Goal: Task Accomplishment & Management: Manage account settings

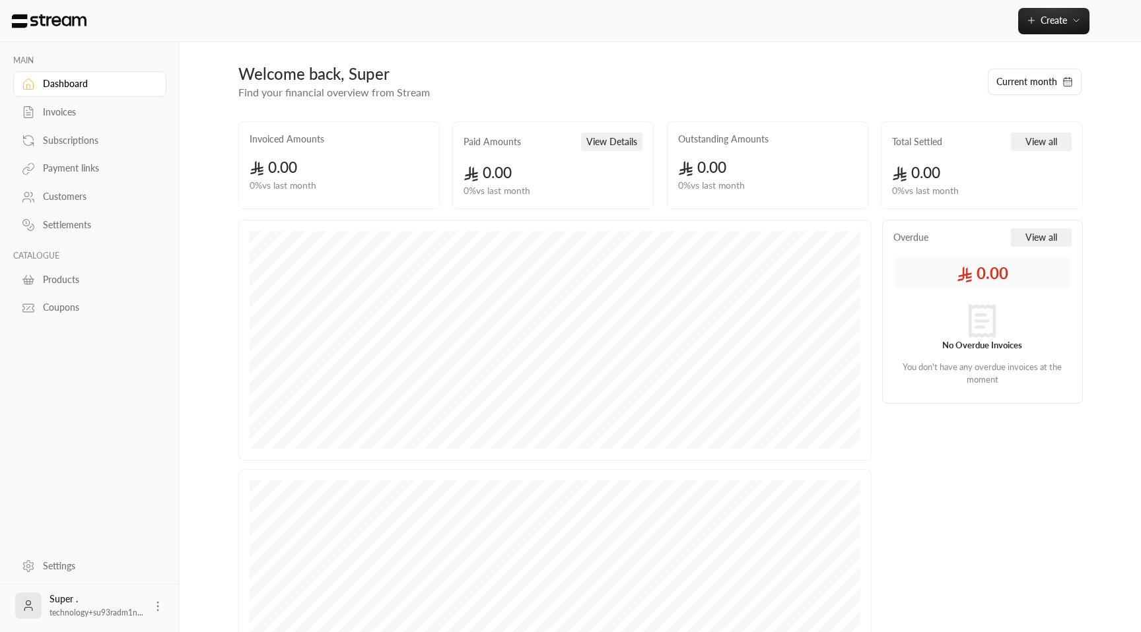
click at [391, 213] on div "Invoiced Amounts 0.00 0 % vs last month Paid Amounts View Details 0.00 0 % vs l…" at bounding box center [661, 170] width 858 height 98
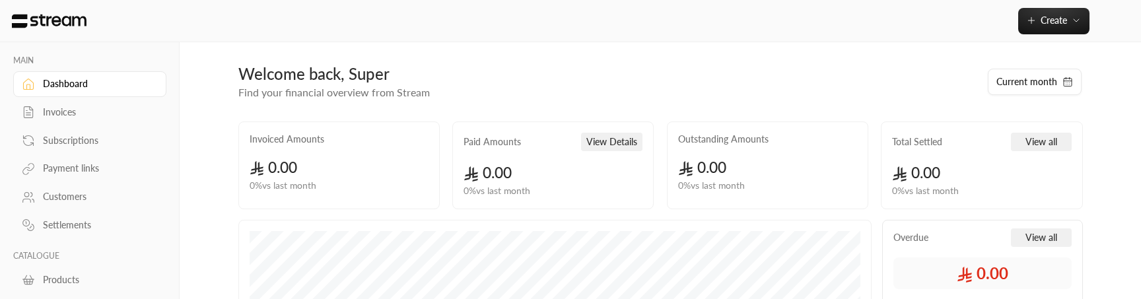
click at [97, 112] on div "Invoices" at bounding box center [96, 112] width 107 height 13
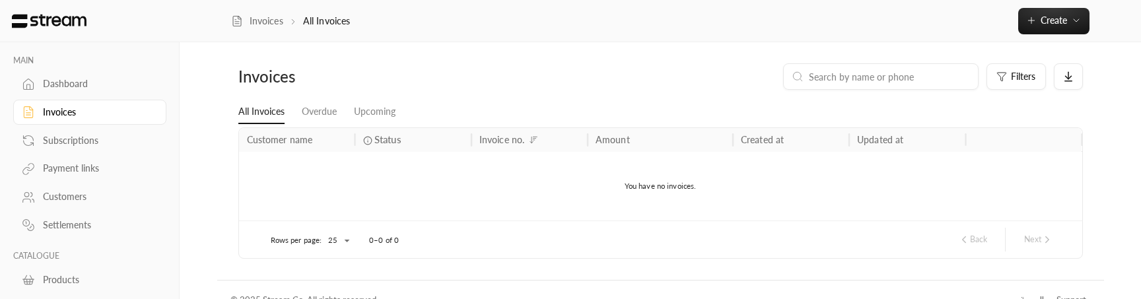
click at [90, 145] on div "Subscriptions" at bounding box center [96, 140] width 107 height 13
